Goal: Task Accomplishment & Management: Manage account settings

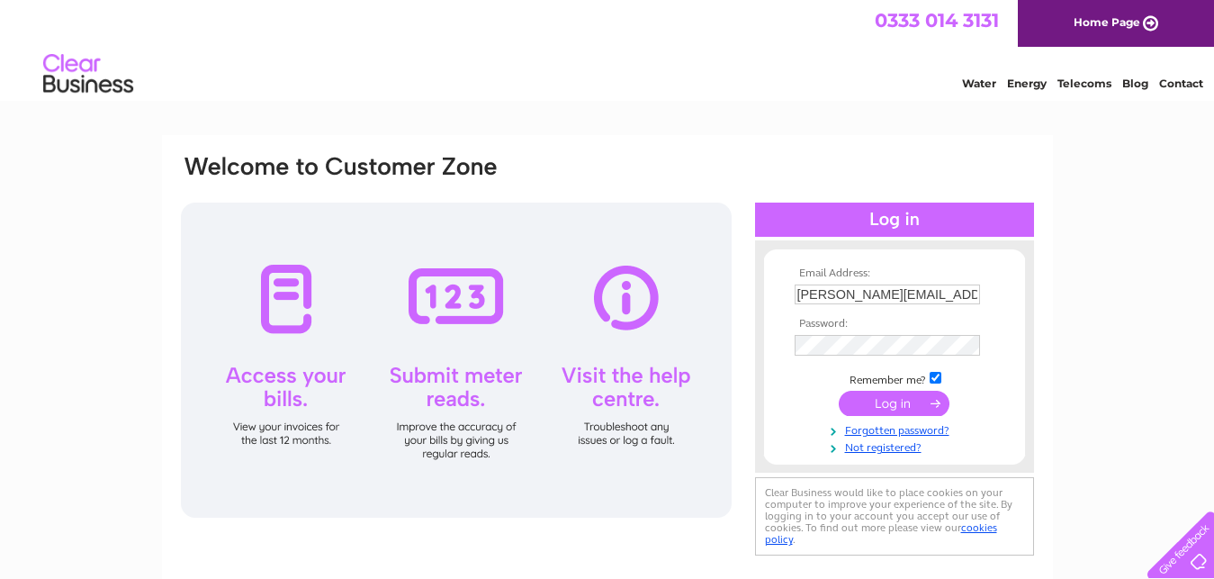
click at [886, 414] on input "submit" at bounding box center [894, 402] width 111 height 25
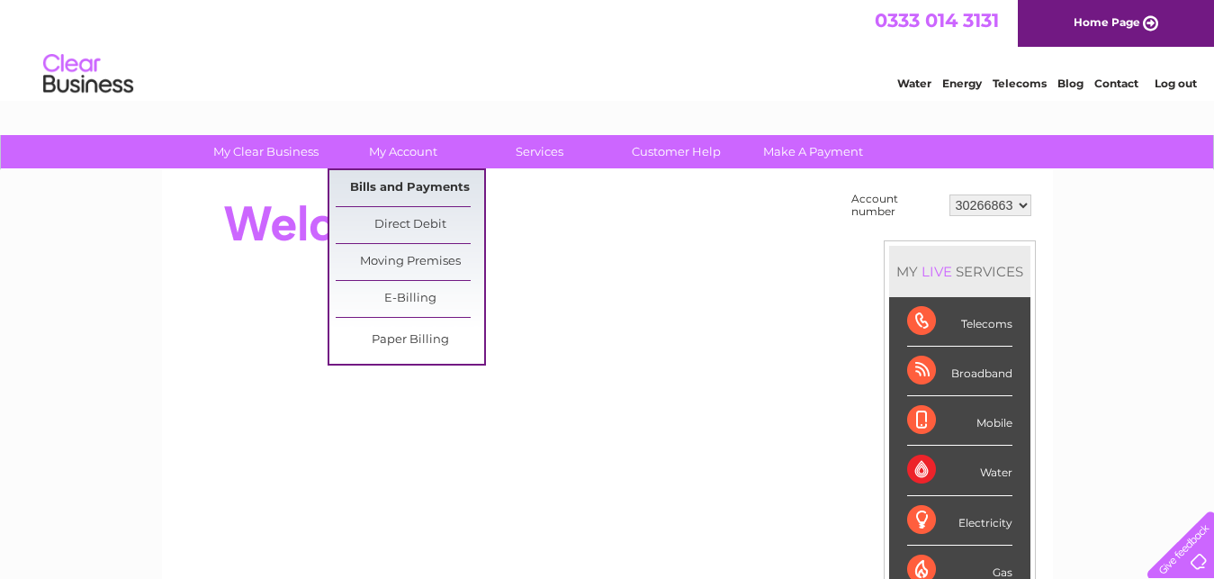
click at [381, 189] on link "Bills and Payments" at bounding box center [410, 188] width 148 height 36
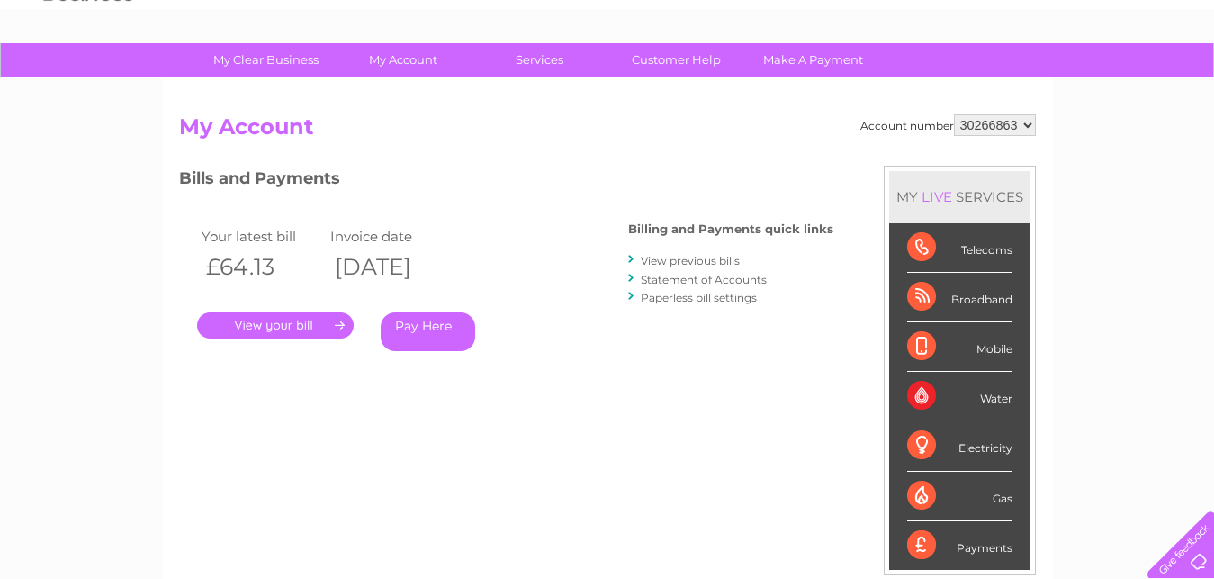
scroll to position [138, 0]
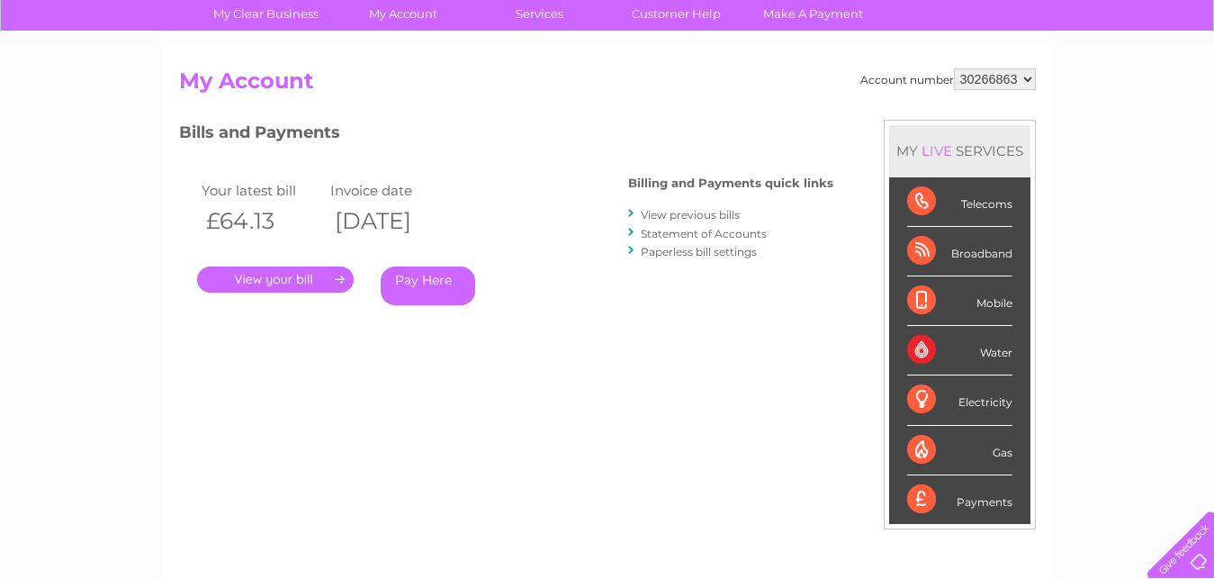
click at [704, 221] on link "View previous bills" at bounding box center [690, 214] width 99 height 13
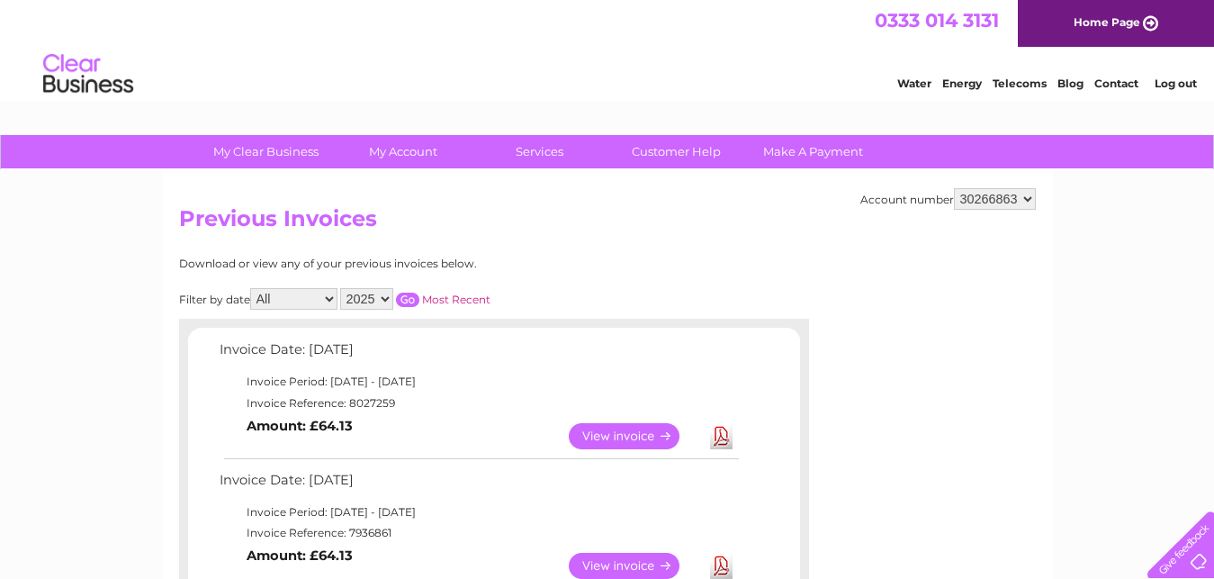
click at [634, 436] on link "View" at bounding box center [635, 436] width 132 height 26
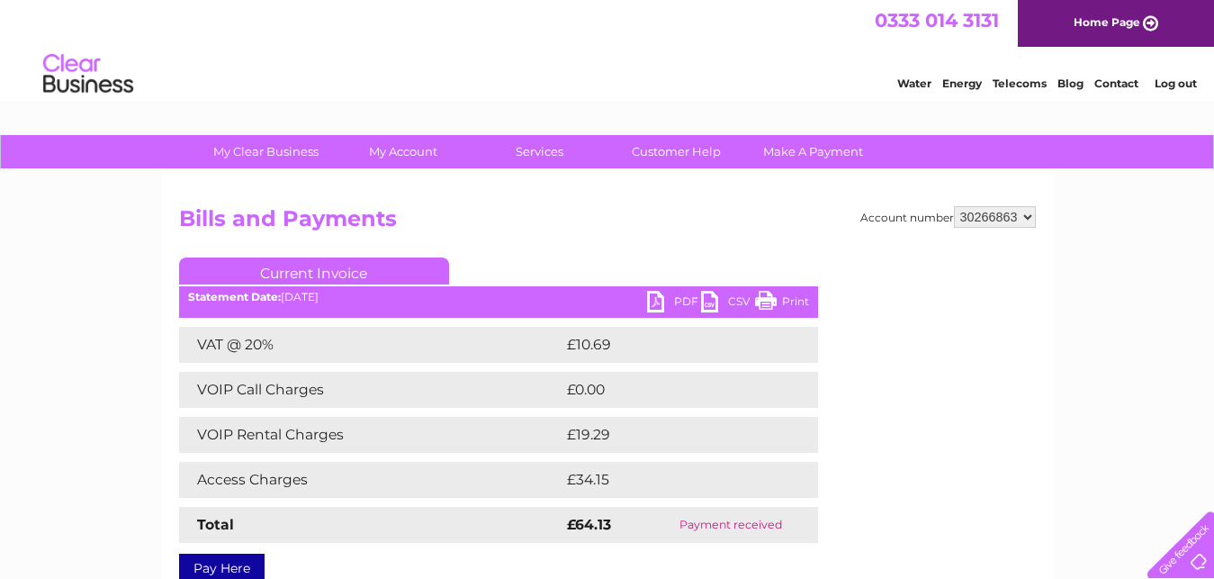
click at [656, 296] on link "PDF" at bounding box center [674, 304] width 54 height 26
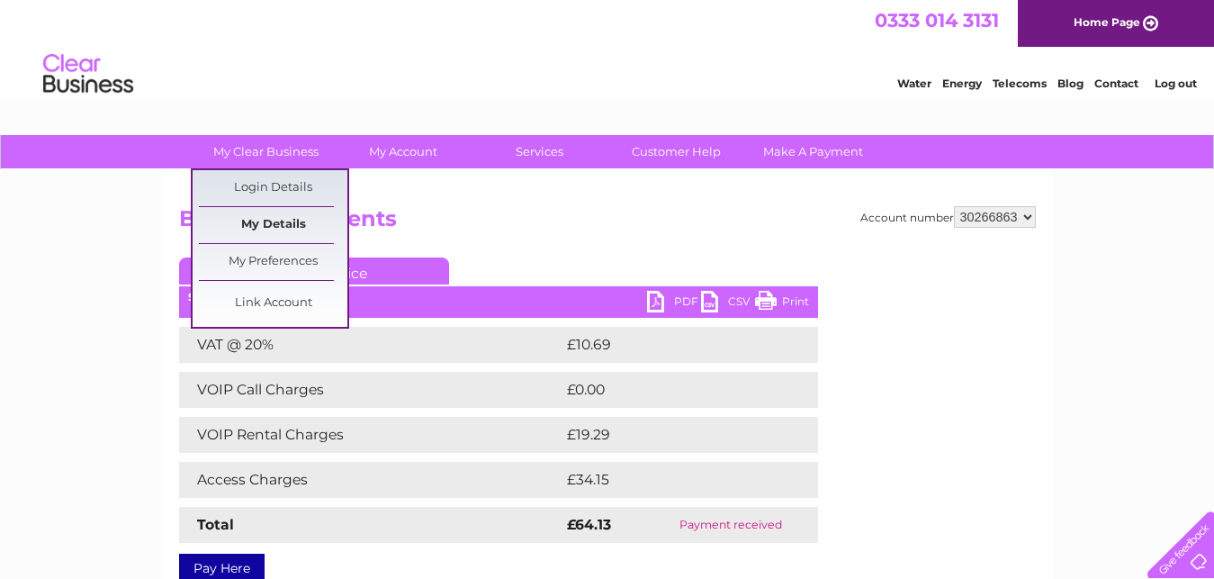
click at [274, 225] on link "My Details" at bounding box center [273, 225] width 148 height 36
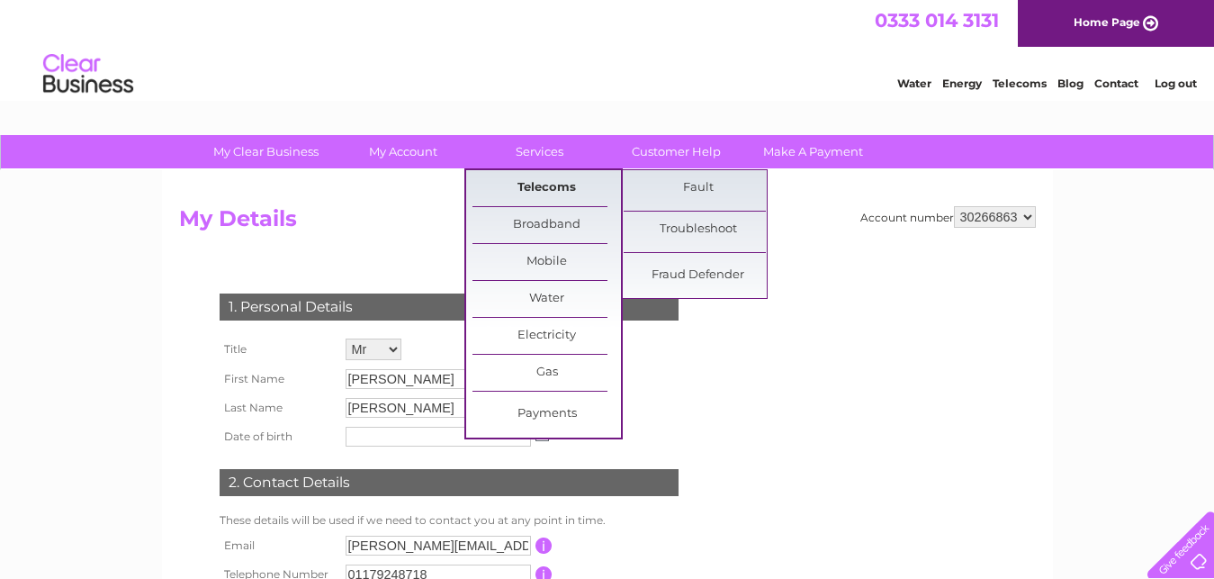
click at [536, 179] on link "Telecoms" at bounding box center [546, 188] width 148 height 36
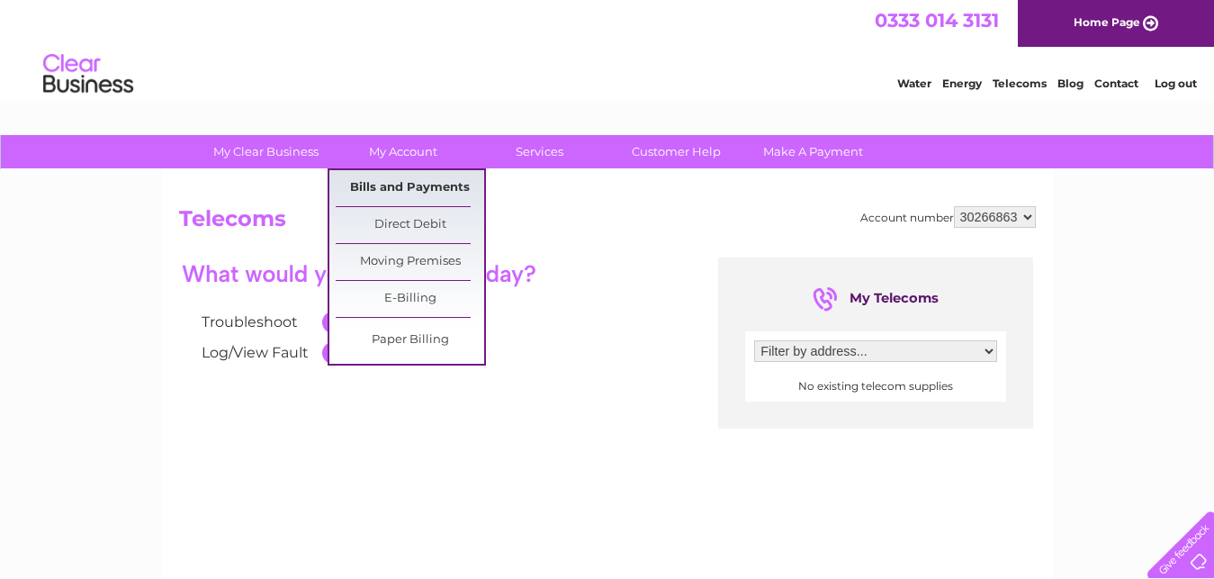
click at [394, 196] on link "Bills and Payments" at bounding box center [410, 188] width 148 height 36
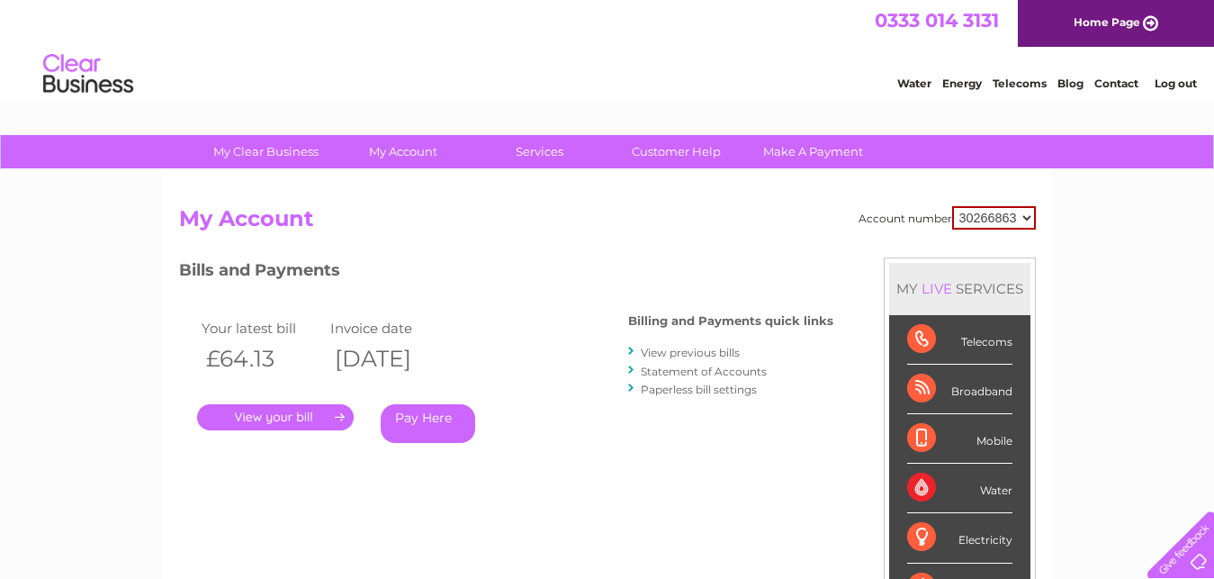
click at [1109, 79] on li "Contact" at bounding box center [1116, 81] width 44 height 18
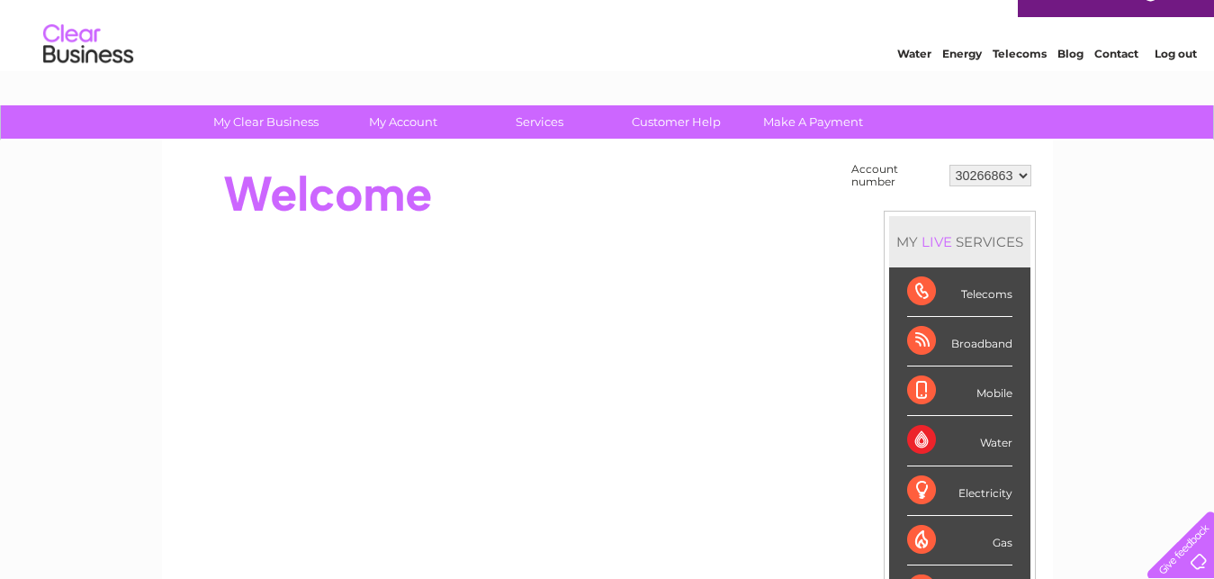
scroll to position [76, 0]
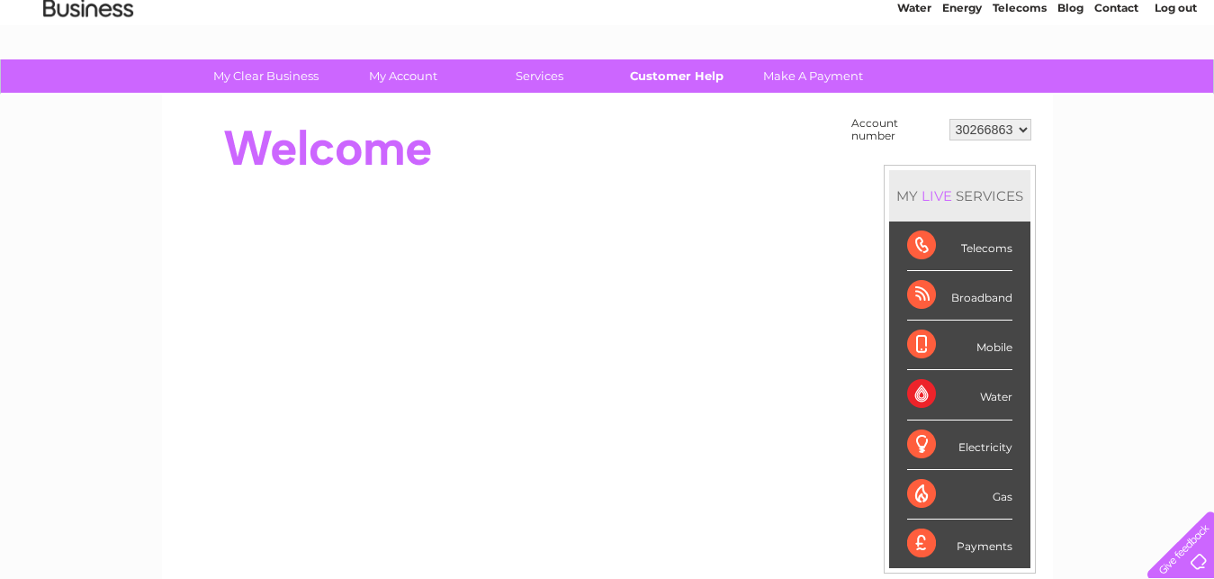
click at [673, 63] on link "Customer Help" at bounding box center [676, 75] width 148 height 33
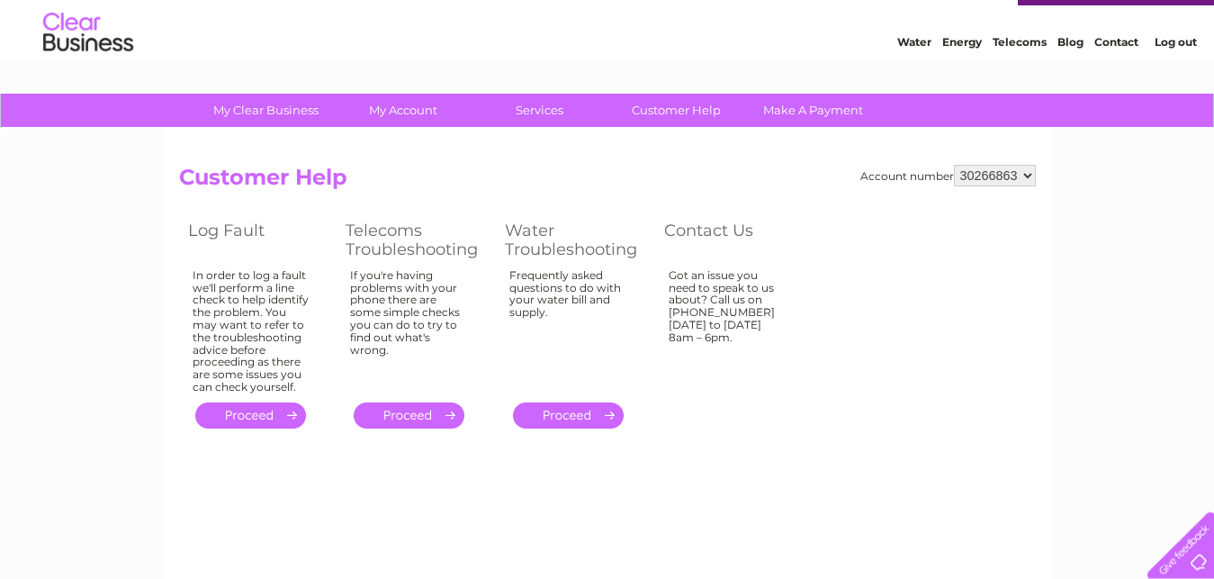
scroll to position [46, 0]
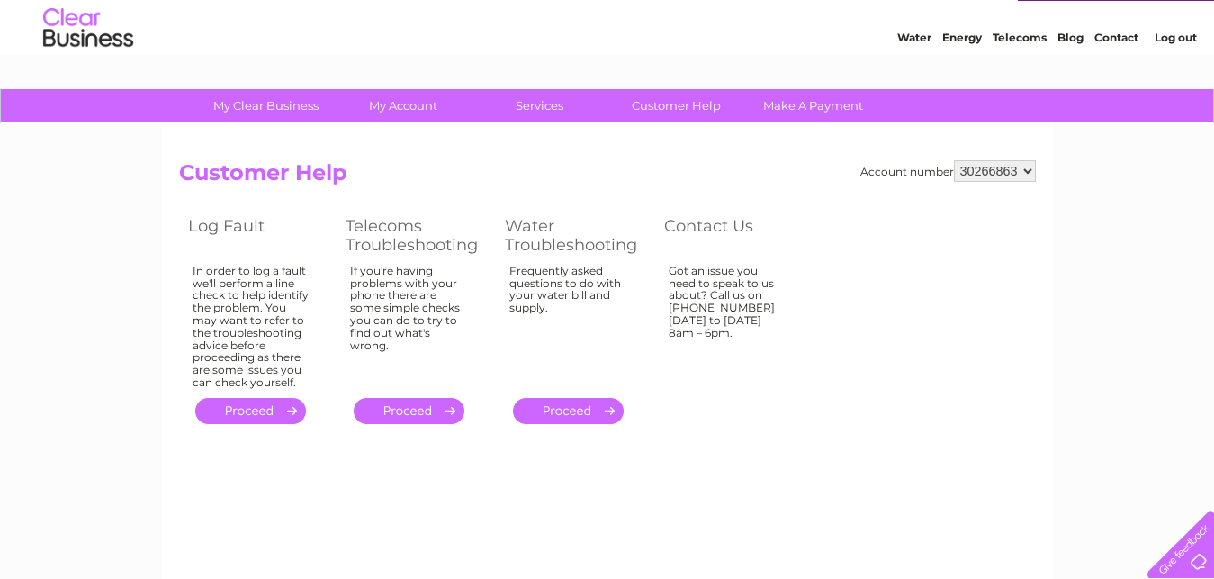
click at [883, 345] on div "Account number 30266863 Customer Help Log Fault Telecoms Troubleshooting Water …" at bounding box center [607, 294] width 857 height 268
click at [1195, 545] on div at bounding box center [1177, 541] width 74 height 74
